Goal: Task Accomplishment & Management: Manage account settings

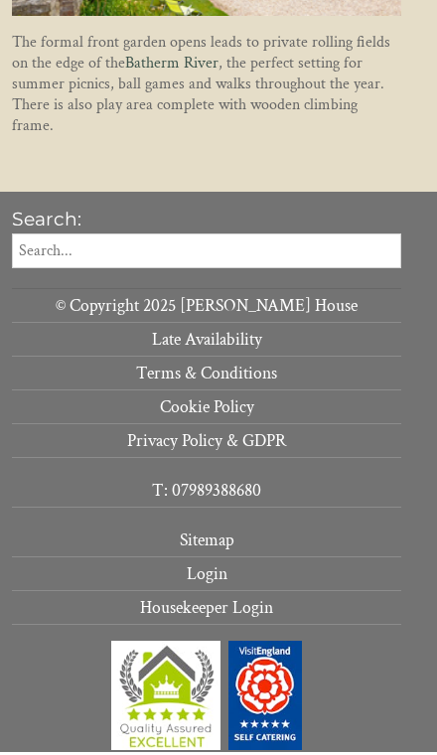
scroll to position [1893, 0]
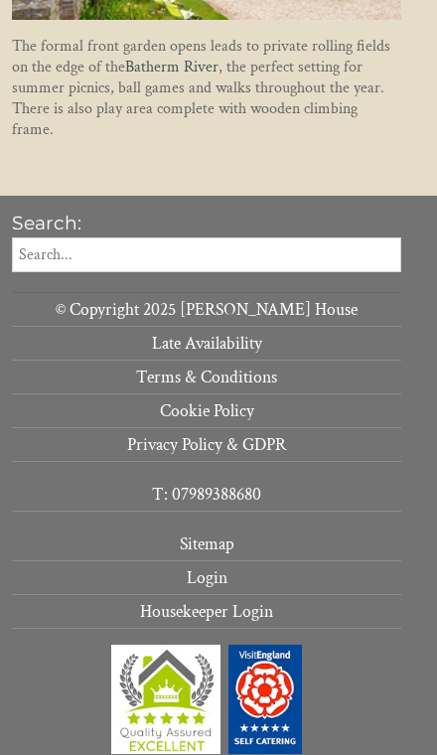
click at [223, 567] on link "Login" at bounding box center [207, 579] width 390 height 34
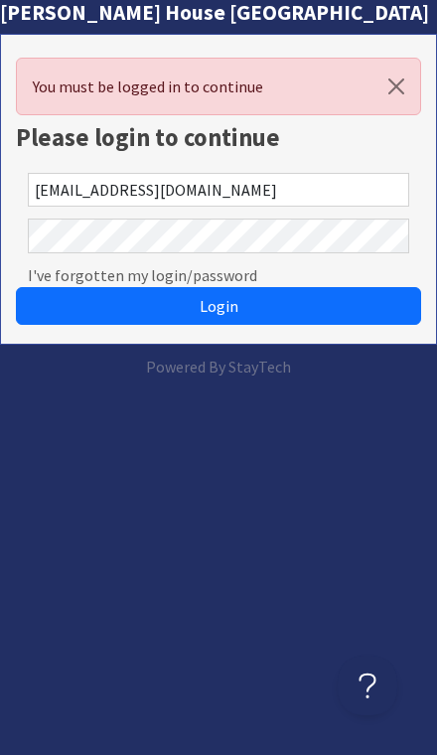
click at [219, 306] on button "Login" at bounding box center [219, 306] width 406 height 38
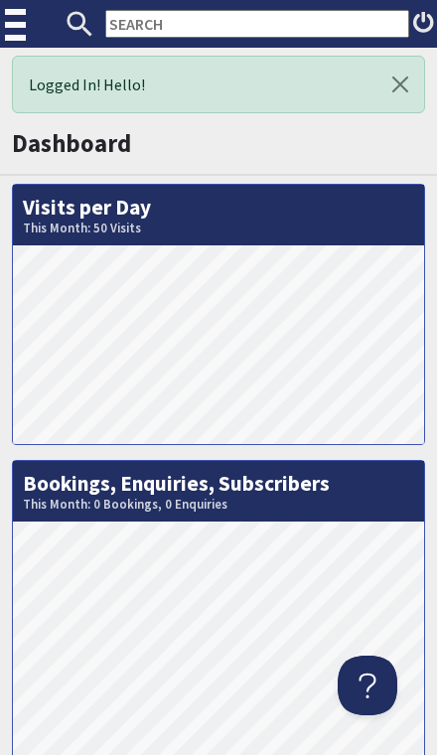
click at [13, 25] on img at bounding box center [17, 25] width 25 height 50
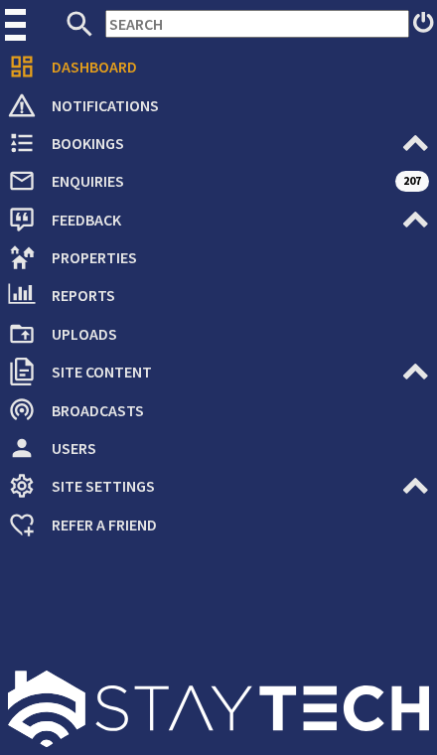
click at [94, 263] on span "Properties" at bounding box center [233, 258] width 394 height 32
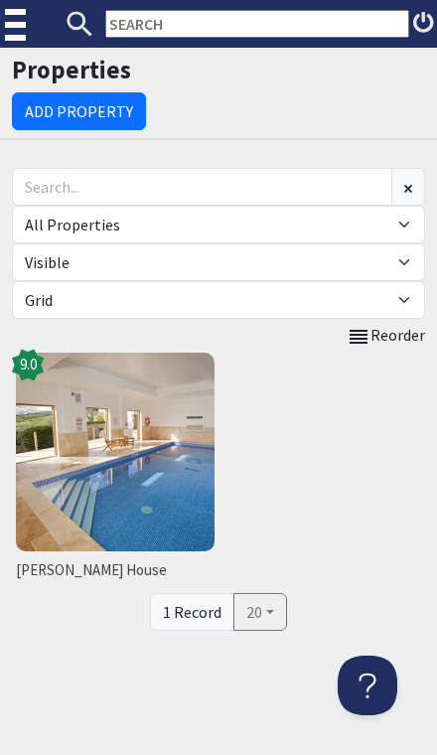
click at [57, 579] on span "[PERSON_NAME] House" at bounding box center [115, 571] width 199 height 23
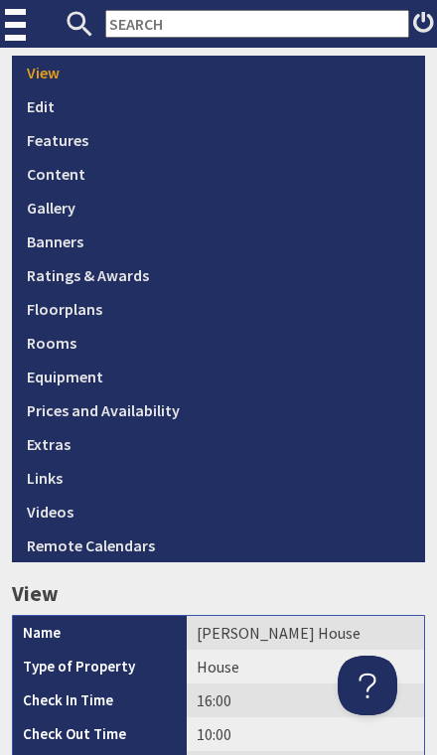
scroll to position [582, 0]
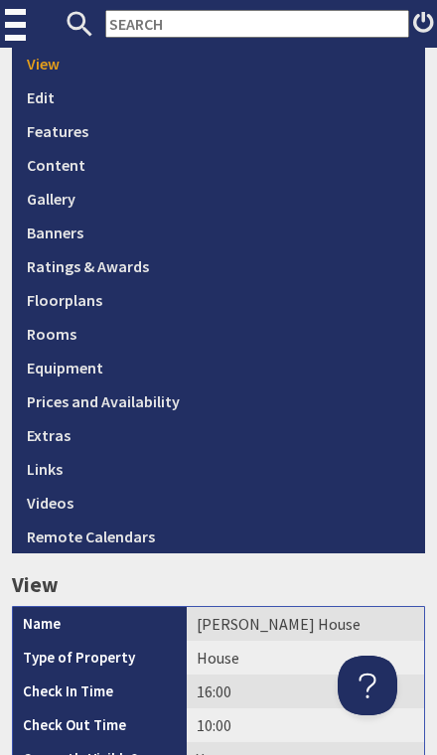
click at [340, 531] on link "Remote Calendars" at bounding box center [218, 537] width 413 height 34
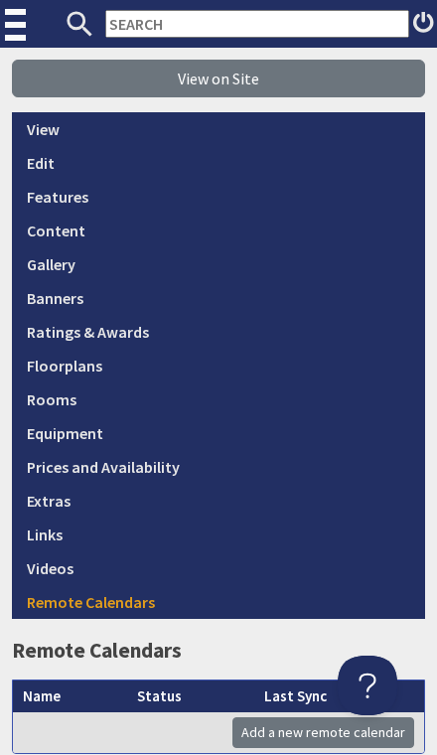
scroll to position [521, 0]
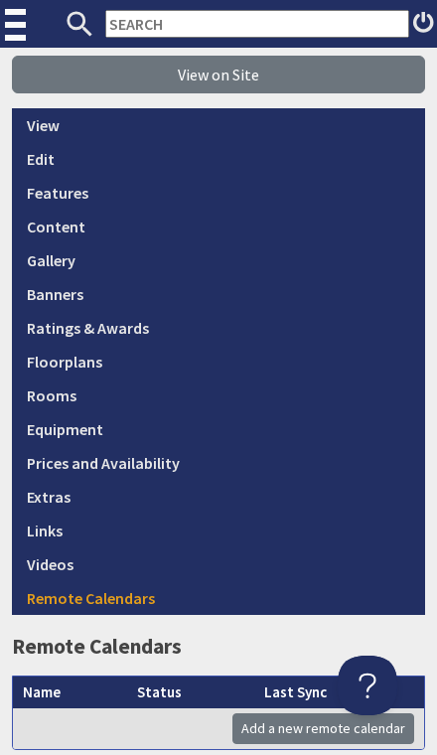
click at [161, 470] on link "Prices and Availability" at bounding box center [218, 463] width 413 height 34
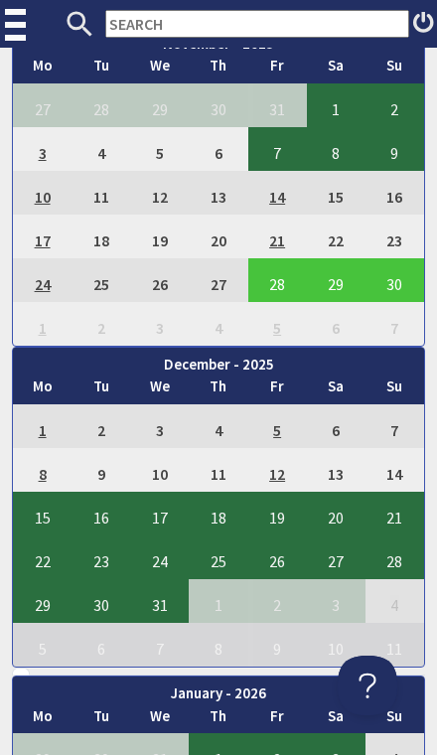
scroll to position [4493, 0]
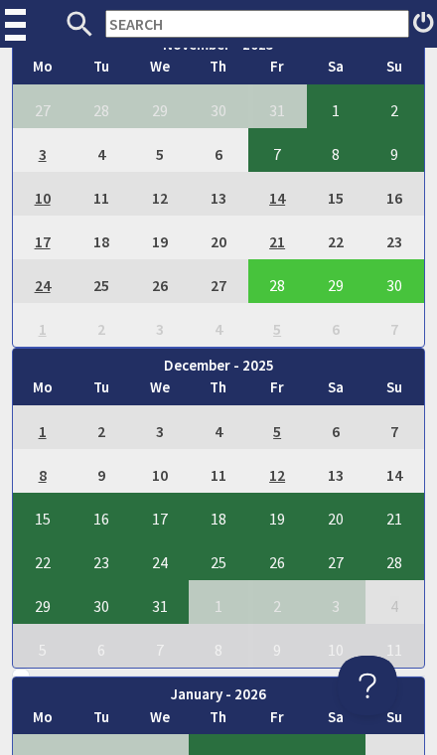
click at [18, 12] on img at bounding box center [17, 25] width 25 height 50
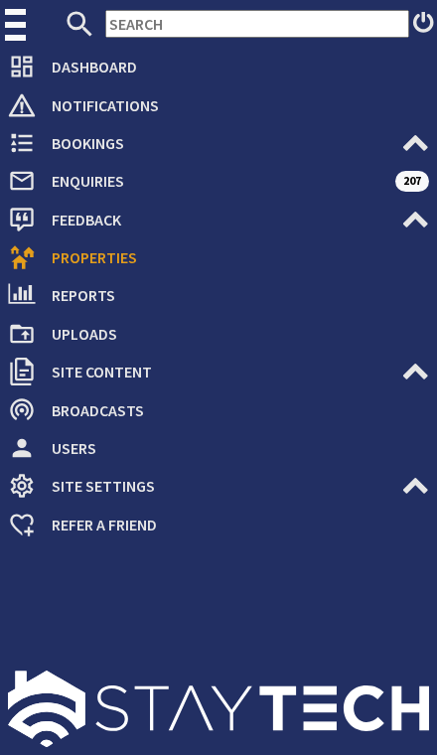
click at [96, 181] on span "Enquiries" at bounding box center [216, 181] width 360 height 32
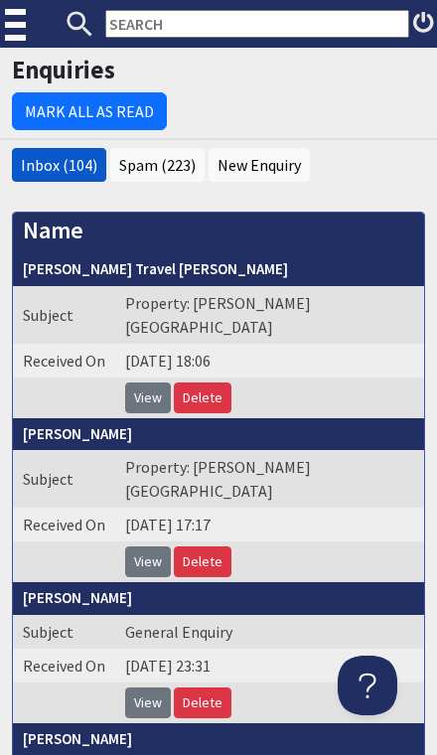
click at [50, 163] on link "Inbox (104)" at bounding box center [59, 165] width 77 height 20
click at [135, 383] on link "View" at bounding box center [148, 398] width 46 height 31
